Goal: Task Accomplishment & Management: Complete application form

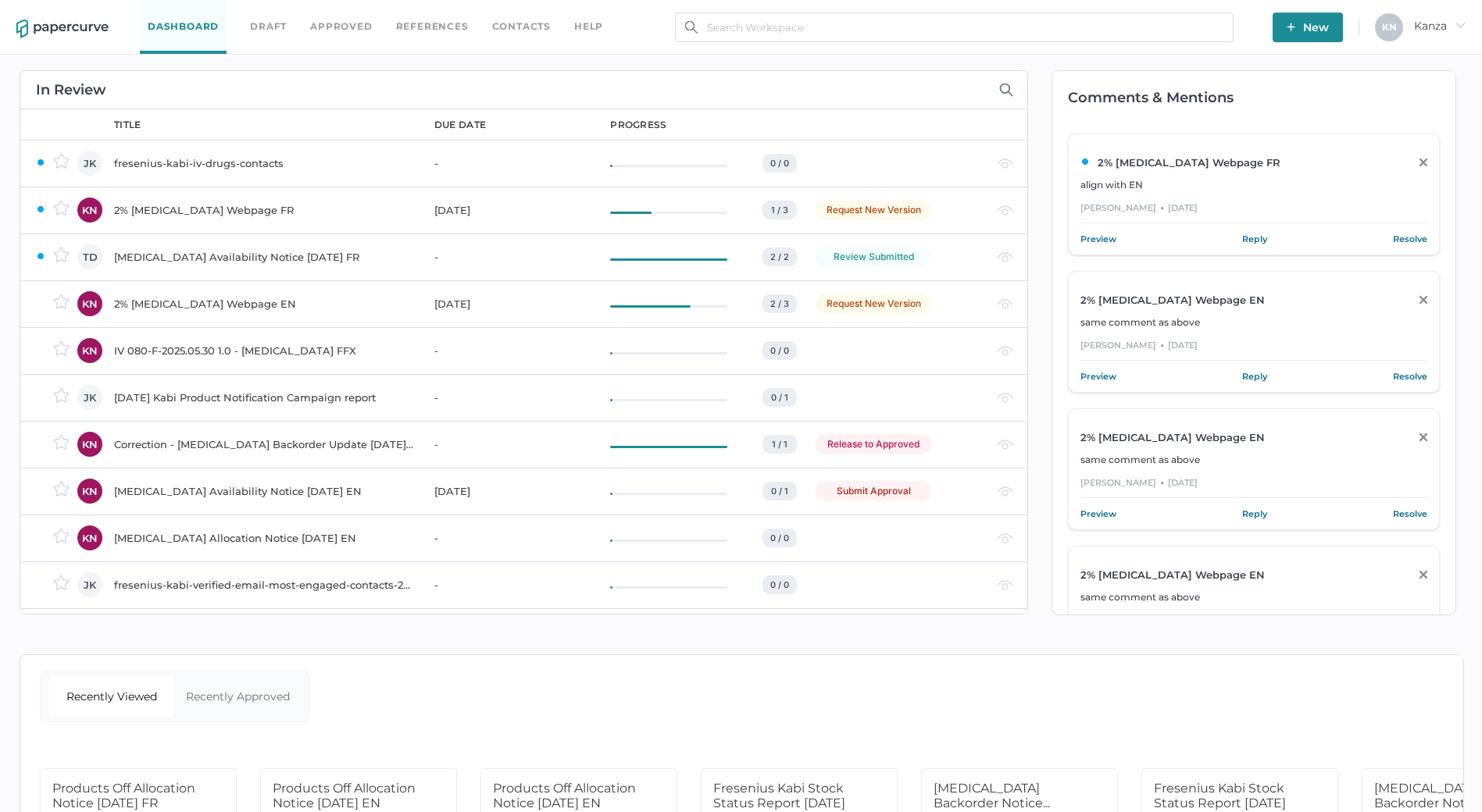
click at [525, 33] on link "Contacts" at bounding box center [522, 26] width 58 height 17
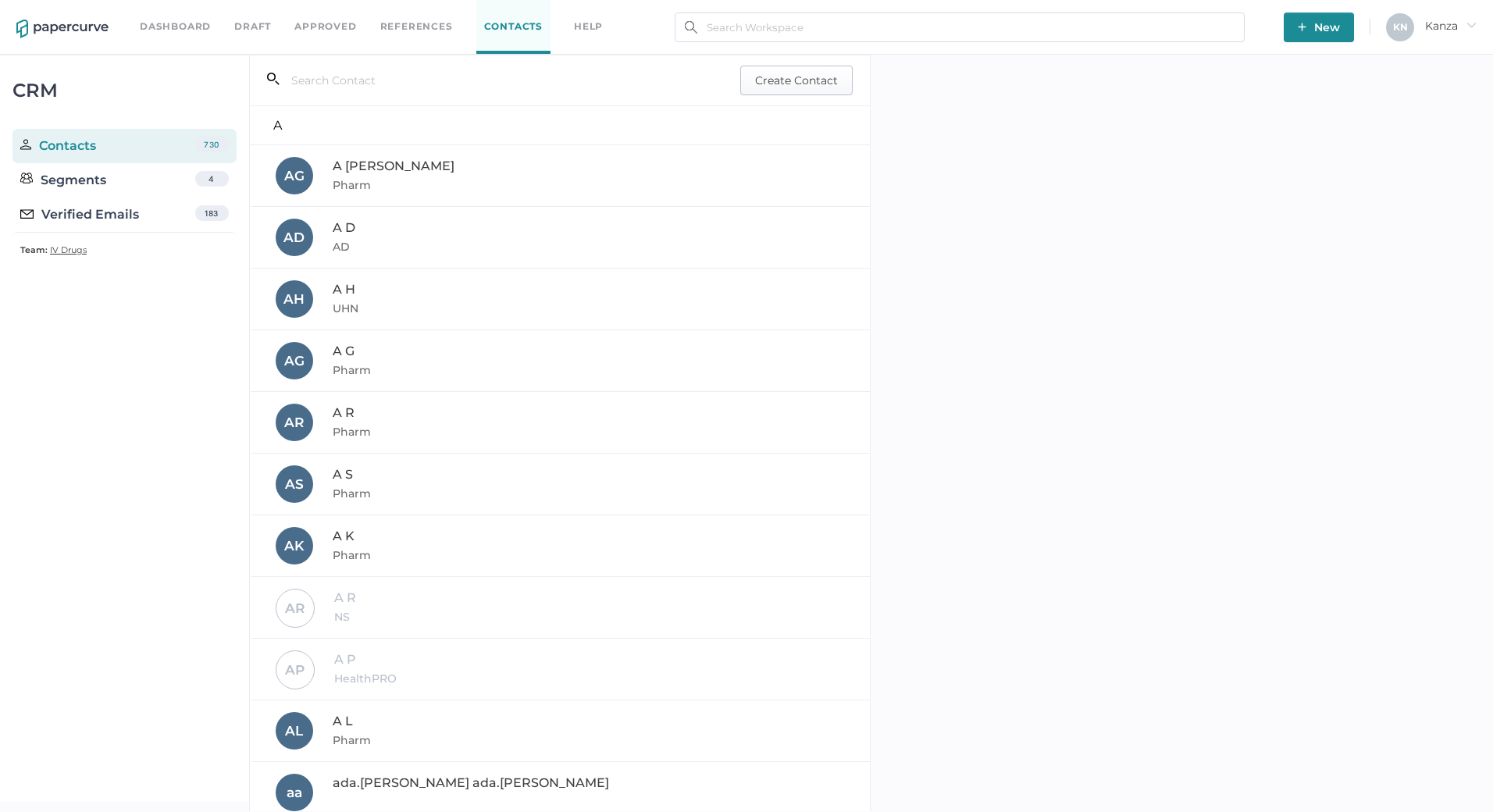
click at [806, 91] on span "Create Contact" at bounding box center [796, 81] width 83 height 28
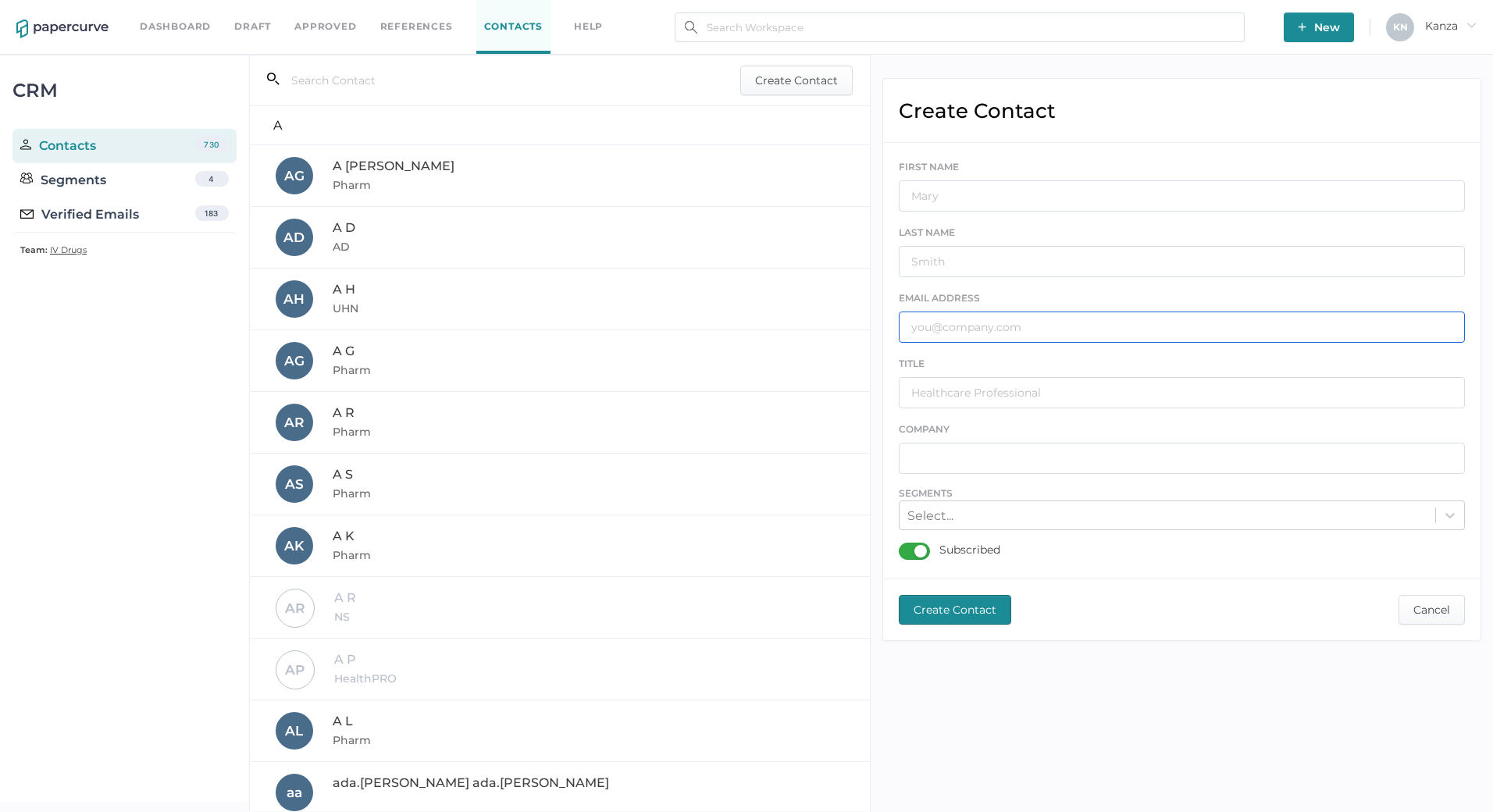
click at [969, 319] on input "text" at bounding box center [1182, 326] width 566 height 31
paste input "rfullerton@brownspharmacy.ca"
type input "rfullerton@brownspharmacy.ca"
click at [1030, 199] on input "text" at bounding box center [1182, 195] width 566 height 31
type input "Ryan"
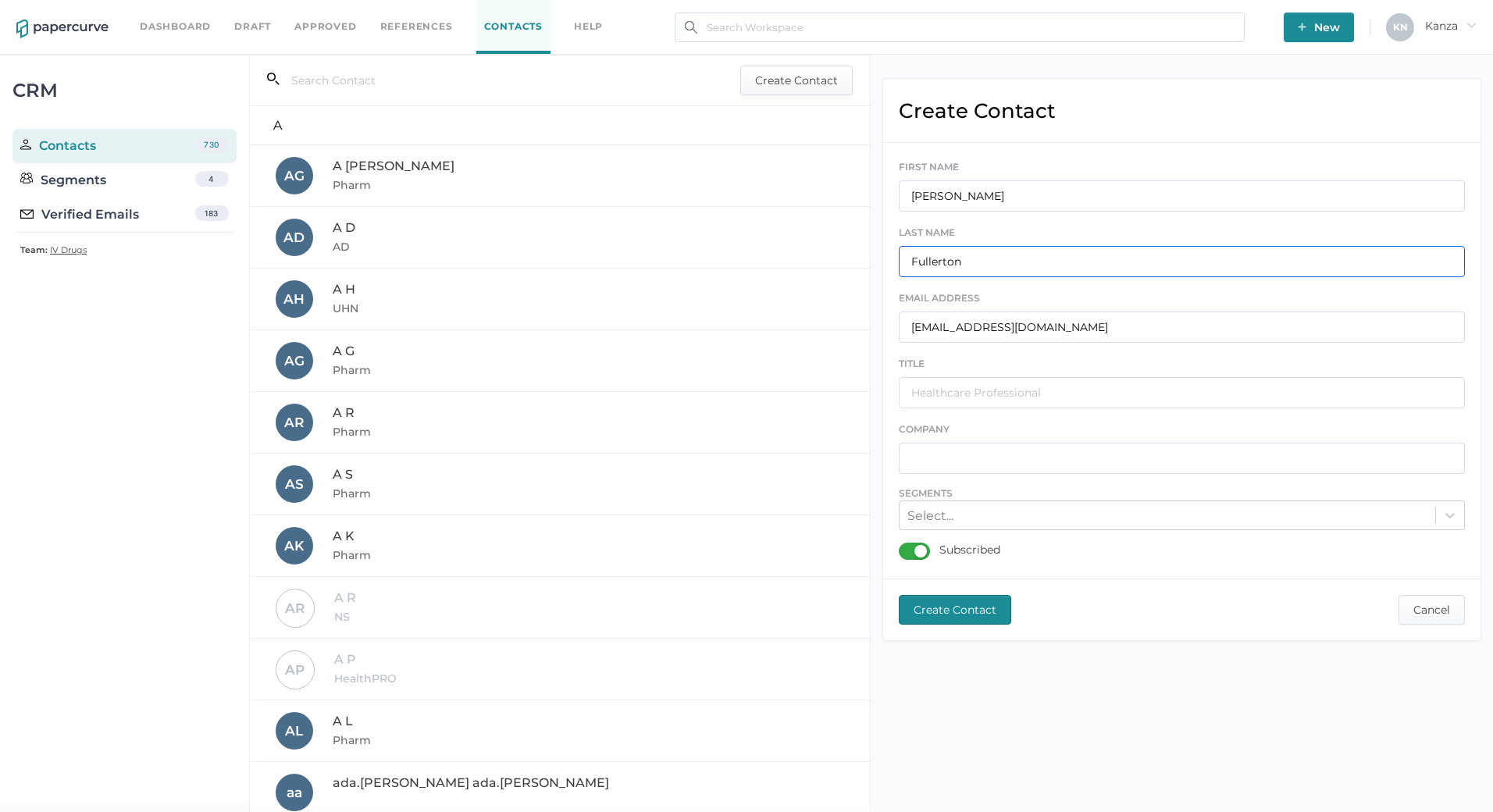
type input "Fullerton"
click at [1002, 407] on input "text" at bounding box center [1182, 392] width 566 height 31
type input "PHARM"
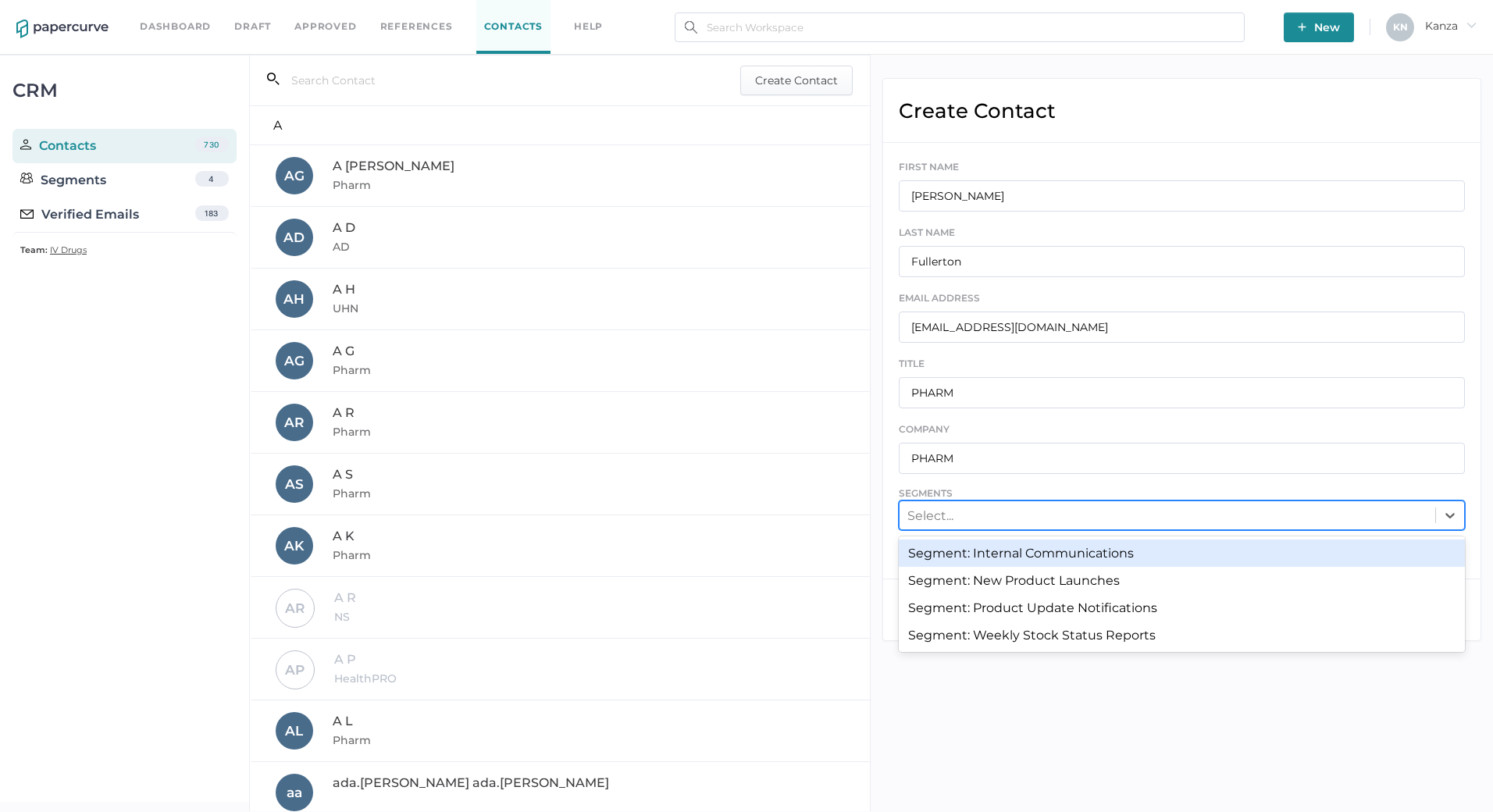
click at [947, 519] on div "Select..." at bounding box center [930, 516] width 46 height 15
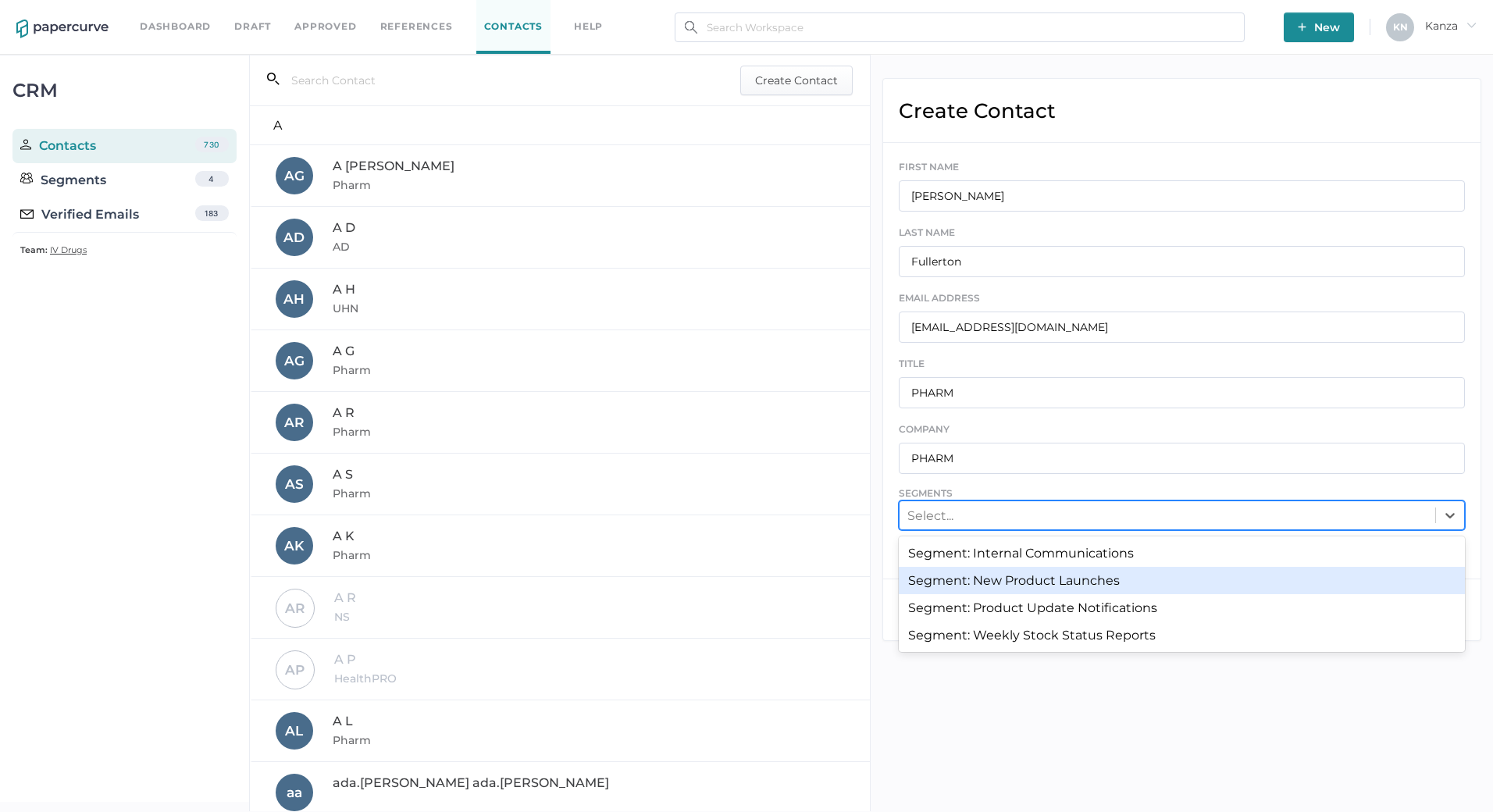
click at [973, 580] on div "Segment: New Product Launches" at bounding box center [1182, 580] width 566 height 27
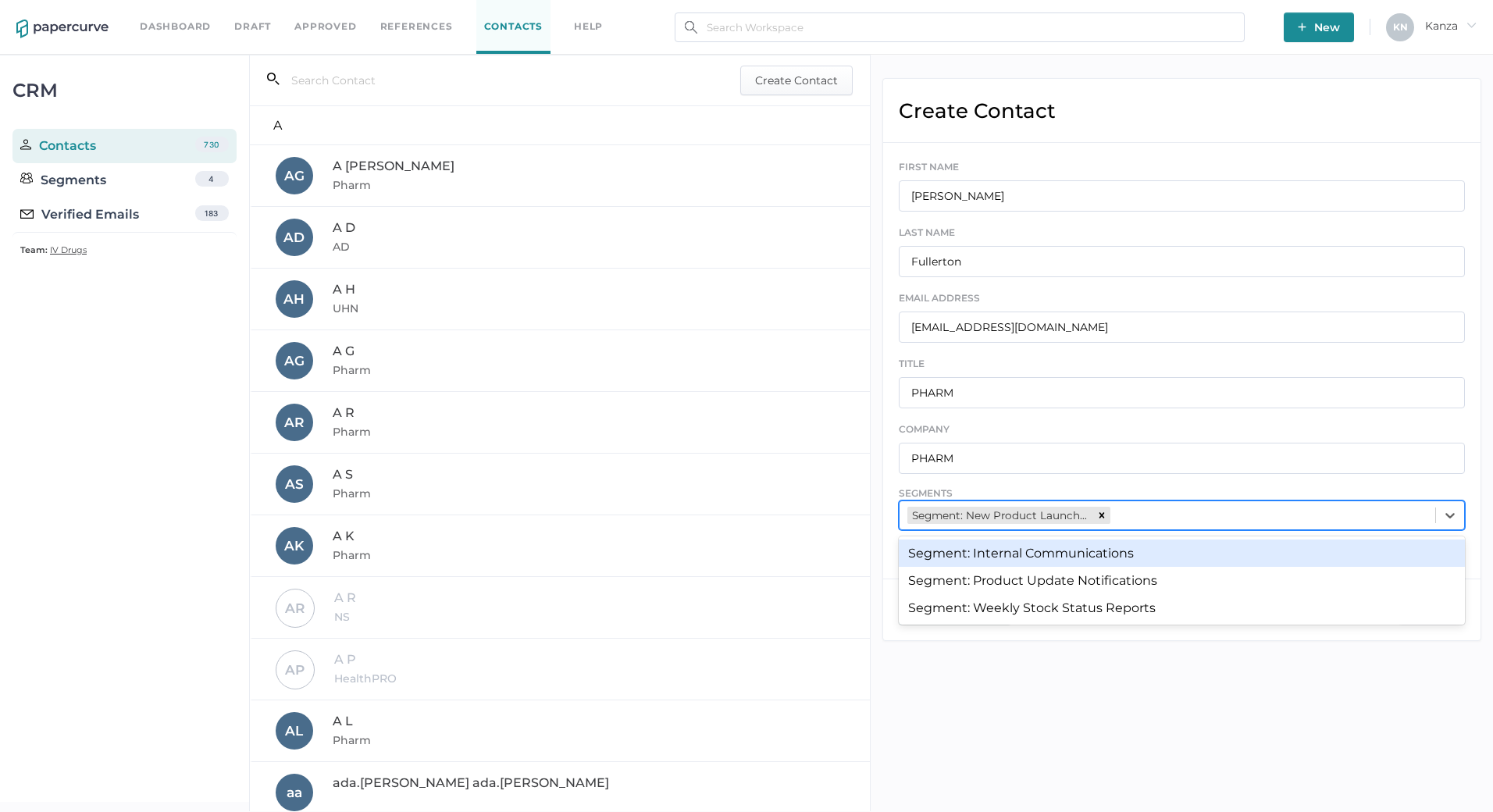
click at [1205, 525] on div "Segment: New Product Launches" at bounding box center [1167, 516] width 535 height 24
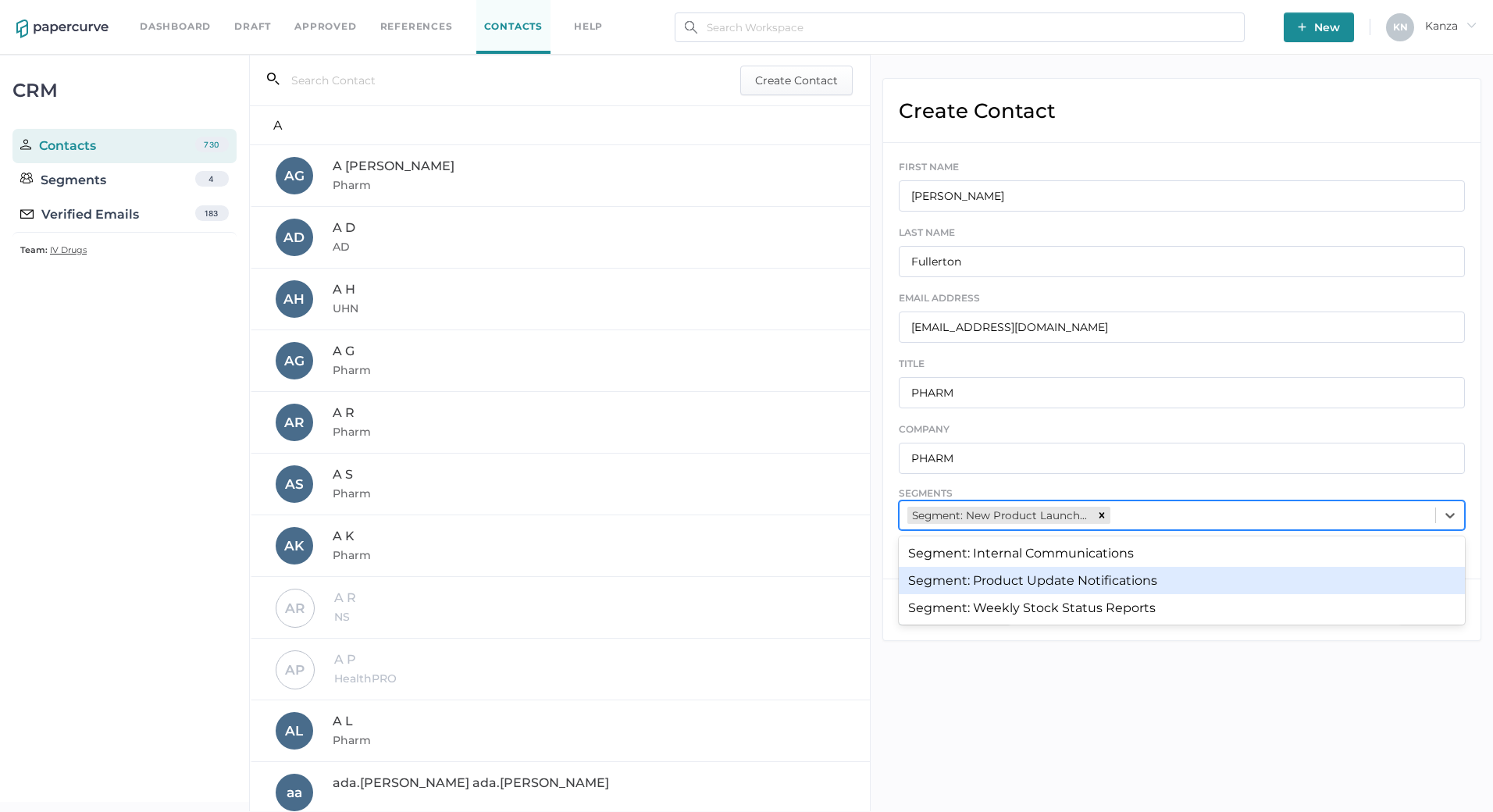
click at [1177, 588] on div "Segment: Product Update Notifications" at bounding box center [1182, 580] width 566 height 27
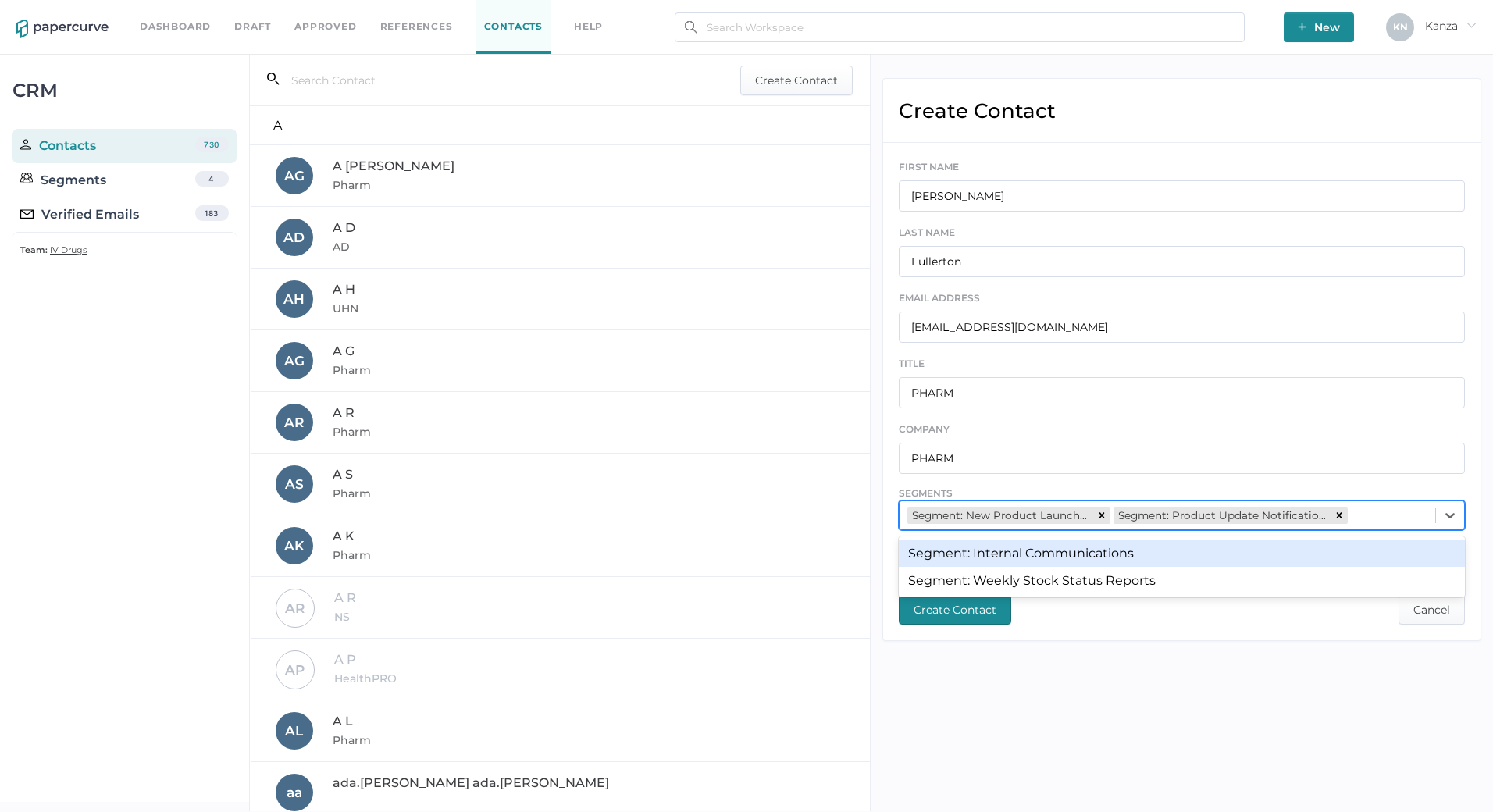
click at [1355, 511] on div "Segment: New Product Launches Segment: Product Update Notifications" at bounding box center [1167, 516] width 535 height 24
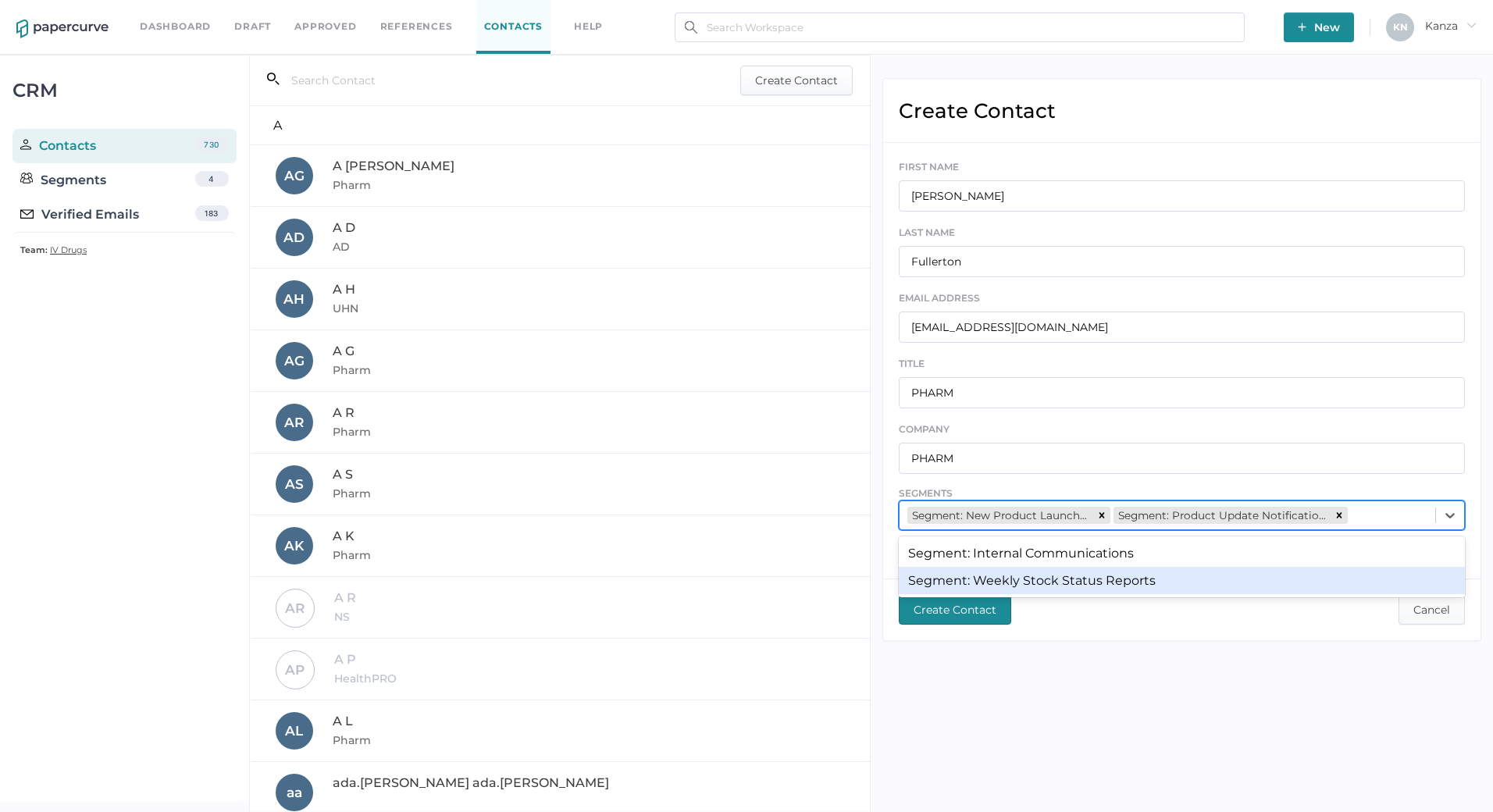
click at [1313, 576] on div "Segment: Weekly Stock Status Reports" at bounding box center [1182, 580] width 566 height 27
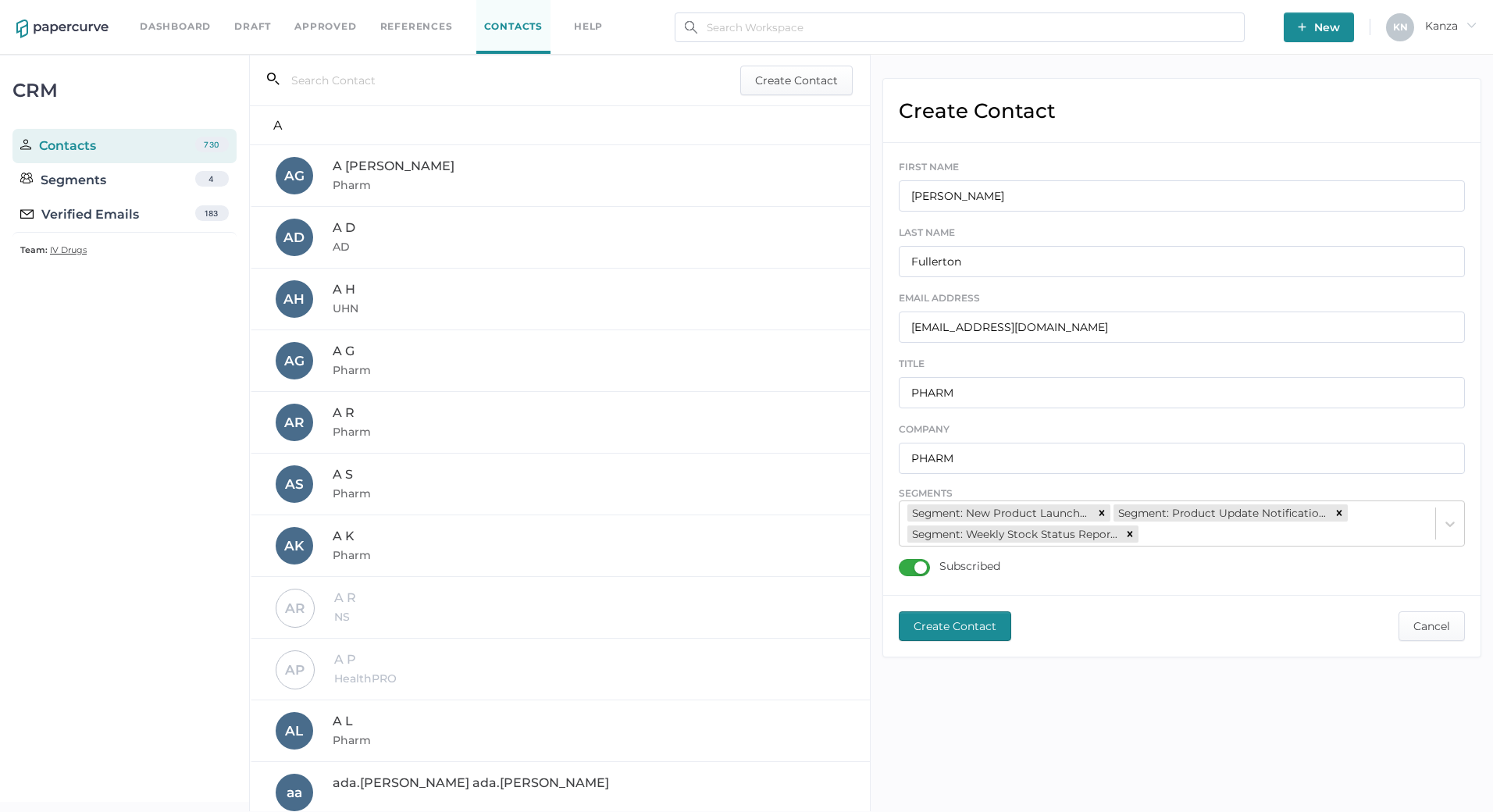
click at [966, 630] on span "Create Contact" at bounding box center [955, 626] width 83 height 28
